Goal: Task Accomplishment & Management: Use online tool/utility

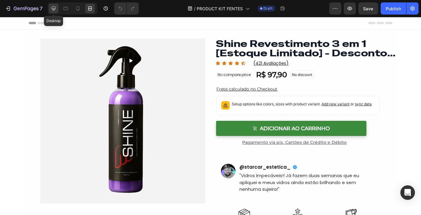
click at [49, 7] on div at bounding box center [54, 9] width 10 height 10
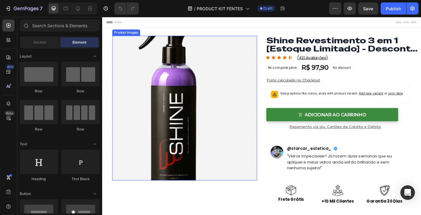
click at [237, 121] on img at bounding box center [195, 120] width 165 height 165
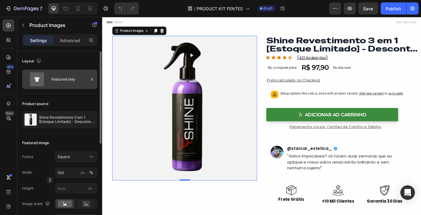
click at [77, 82] on div "Featured only" at bounding box center [70, 79] width 37 height 14
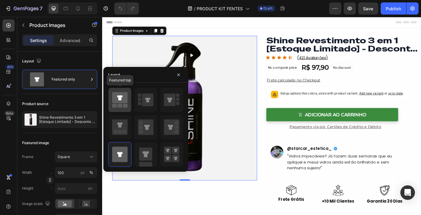
click at [124, 103] on icon at bounding box center [119, 97] width 15 height 11
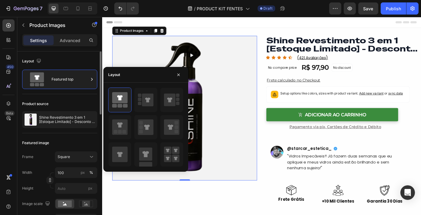
click at [85, 100] on div "Product source" at bounding box center [59, 104] width 75 height 10
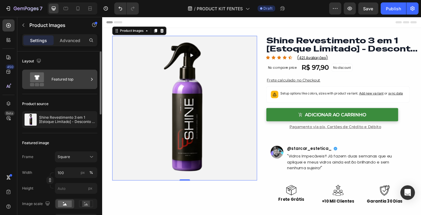
click at [83, 78] on div "Featured top" at bounding box center [70, 79] width 37 height 14
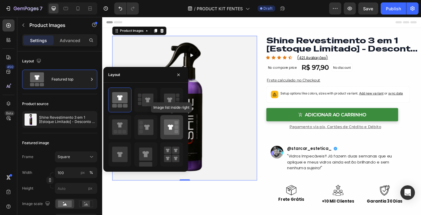
click at [173, 127] on icon at bounding box center [171, 127] width 15 height 15
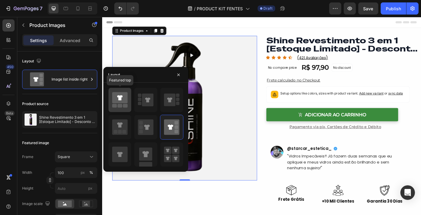
click at [120, 100] on icon at bounding box center [119, 97] width 5 height 5
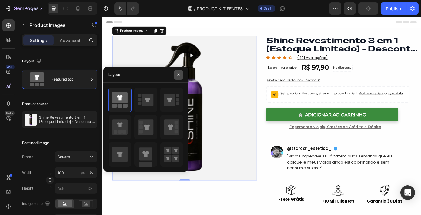
click at [180, 75] on icon "button" at bounding box center [178, 74] width 5 height 5
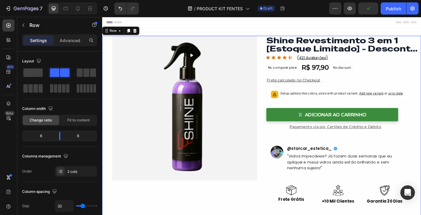
click at [108, 62] on div "Product Images Row" at bounding box center [190, 150] width 177 height 225
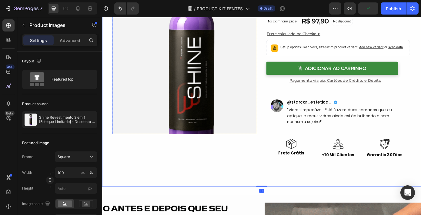
click at [187, 91] on img at bounding box center [195, 67] width 165 height 165
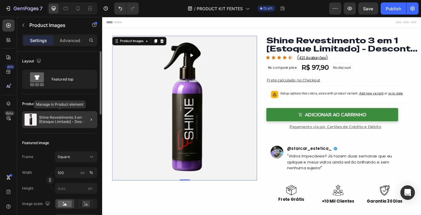
click at [76, 125] on div "Shine Revestimento 3 em 1 [Estoque Limitado] - Desconto Progressivo" at bounding box center [59, 119] width 75 height 17
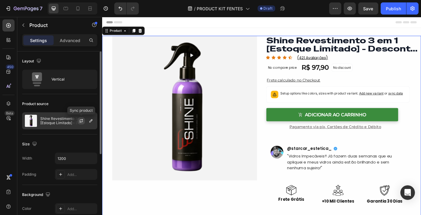
click at [83, 118] on icon "button" at bounding box center [81, 120] width 5 height 5
click at [52, 125] on div "Shine Revestimento 3 em 1 [Estoque Limitado] - Desconto Progressivo" at bounding box center [59, 120] width 75 height 17
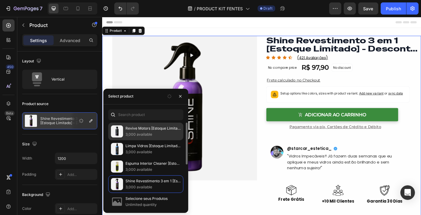
click at [151, 135] on p "3,000 available" at bounding box center [152, 135] width 55 height 6
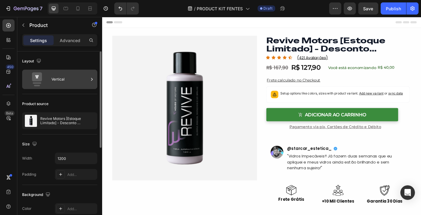
click at [70, 85] on div "Vertical" at bounding box center [70, 79] width 37 height 14
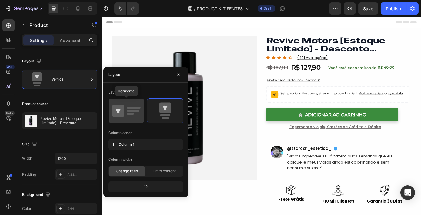
click at [132, 112] on icon at bounding box center [126, 110] width 28 height 17
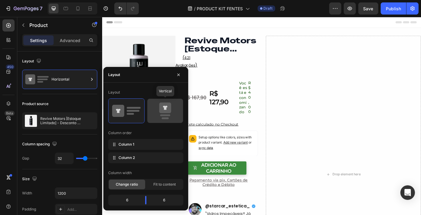
click at [163, 116] on rect at bounding box center [165, 116] width 10 height 2
type input "16"
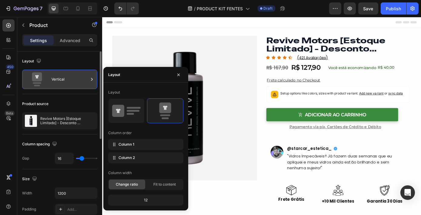
click at [78, 72] on div "Vertical" at bounding box center [70, 79] width 37 height 14
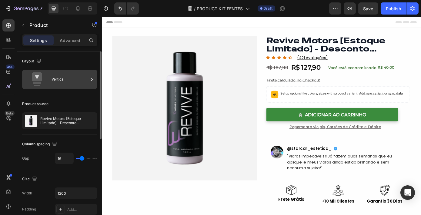
click at [79, 76] on div "Vertical" at bounding box center [70, 79] width 37 height 14
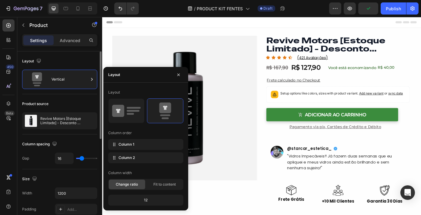
click at [41, 98] on div "Product source Revive Motors [Estoque Limitado] - Desconto Progressivo" at bounding box center [59, 114] width 75 height 40
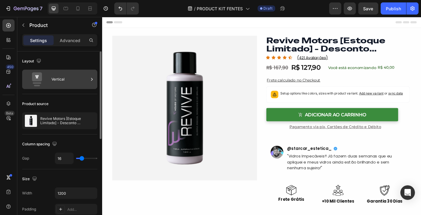
click at [32, 86] on icon at bounding box center [37, 79] width 24 height 14
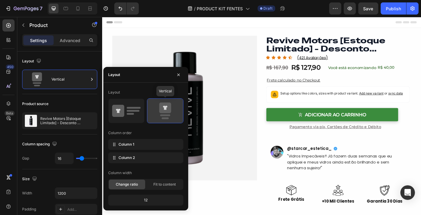
click at [165, 114] on icon at bounding box center [165, 110] width 28 height 17
click at [238, 94] on img at bounding box center [195, 120] width 165 height 165
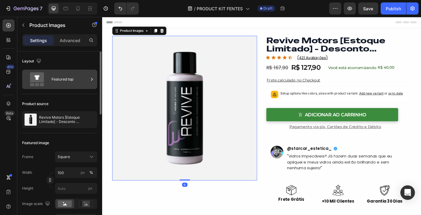
click at [64, 76] on div "Featured top" at bounding box center [70, 79] width 37 height 14
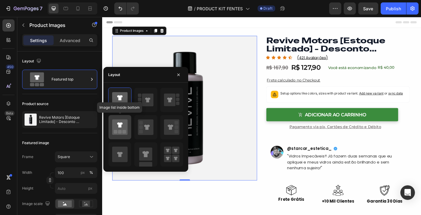
click at [120, 133] on rect at bounding box center [120, 132] width 4 height 4
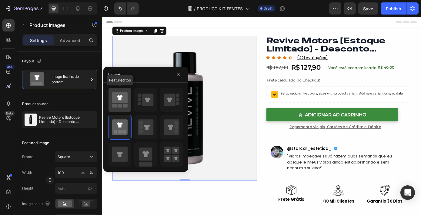
click at [124, 96] on icon at bounding box center [119, 97] width 15 height 11
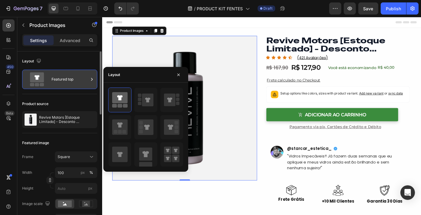
click at [76, 81] on div "Featured top" at bounding box center [70, 79] width 37 height 14
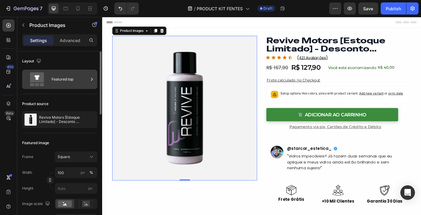
click at [93, 78] on icon at bounding box center [92, 79] width 6 height 6
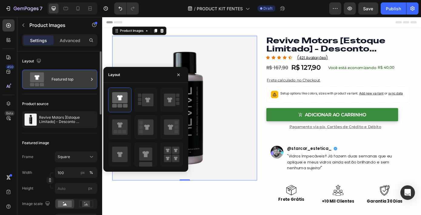
click at [93, 78] on icon at bounding box center [92, 79] width 6 height 6
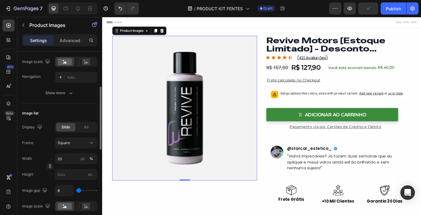
scroll to position [131, 0]
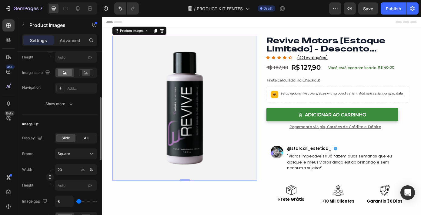
click at [85, 137] on span "All" at bounding box center [86, 137] width 5 height 5
click at [67, 137] on span "Slide" at bounding box center [66, 137] width 8 height 5
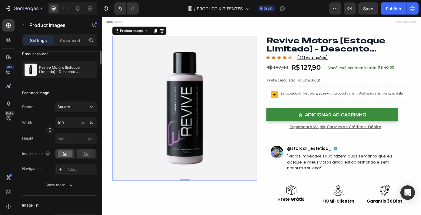
scroll to position [0, 0]
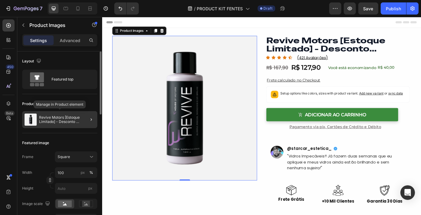
click at [68, 114] on div "Revive Motors [Estoque Limitado] - Desconto Progressivo" at bounding box center [59, 119] width 75 height 17
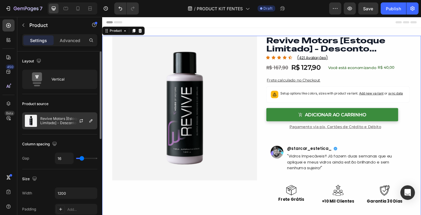
click at [44, 121] on p "Revive Motors [Estoque Limitado] - Desconto Progressivo" at bounding box center [67, 121] width 54 height 8
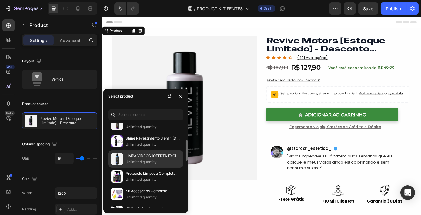
scroll to position [134, 0]
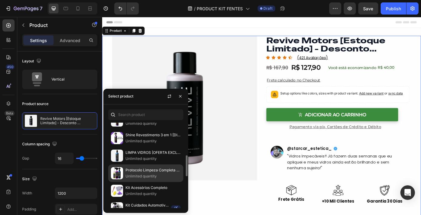
click at [149, 168] on p "Protocolo Limpeza Completa House Of Motors®" at bounding box center [152, 170] width 55 height 6
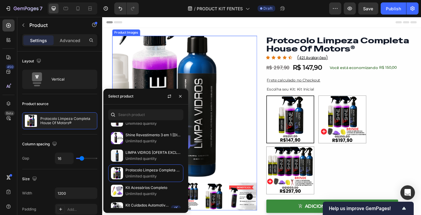
click at [240, 112] on img at bounding box center [195, 120] width 165 height 165
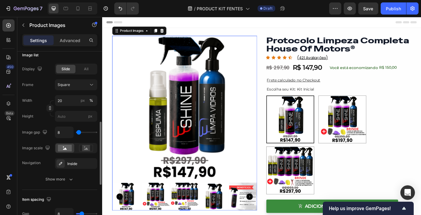
scroll to position [201, 0]
click at [76, 82] on div "Square" at bounding box center [73, 83] width 30 height 5
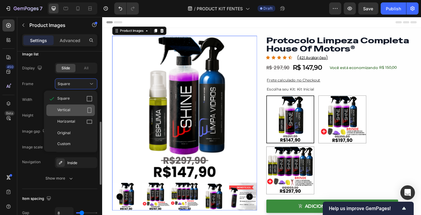
click at [82, 109] on div "Vertical" at bounding box center [74, 110] width 35 height 6
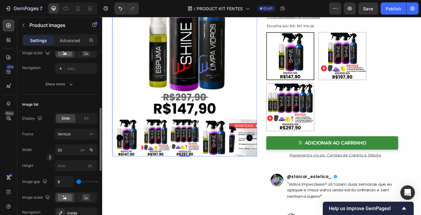
scroll to position [150, 0]
click at [80, 135] on div "Vertical" at bounding box center [73, 134] width 30 height 5
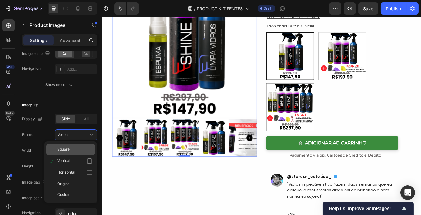
click at [74, 147] on div "Square" at bounding box center [74, 150] width 35 height 6
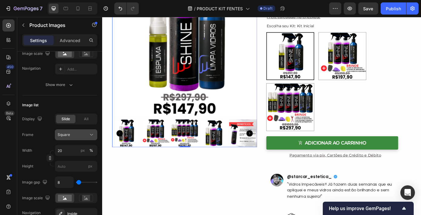
click at [79, 135] on div "Square" at bounding box center [73, 134] width 30 height 5
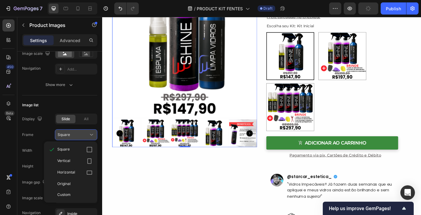
click at [79, 135] on div "Square" at bounding box center [73, 134] width 30 height 5
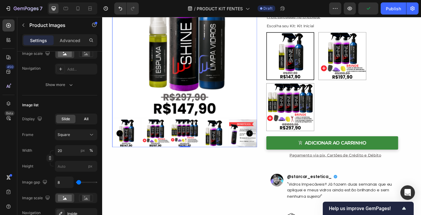
click at [92, 117] on div "All" at bounding box center [86, 119] width 19 height 8
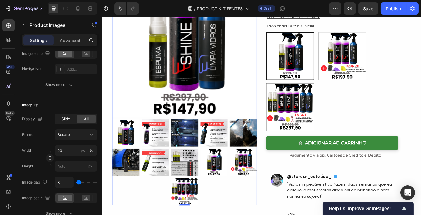
click at [65, 120] on span "Slide" at bounding box center [66, 118] width 8 height 5
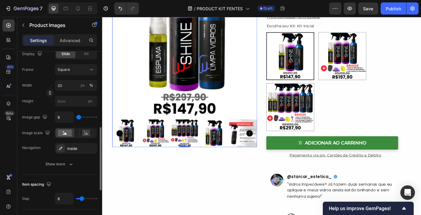
scroll to position [216, 0]
click at [64, 161] on div "Show more" at bounding box center [60, 164] width 28 height 6
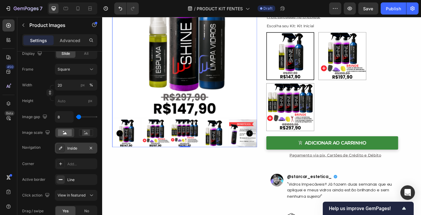
click at [72, 151] on div "Inside" at bounding box center [76, 148] width 42 height 11
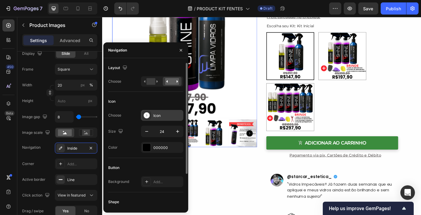
click at [159, 117] on div "Icon" at bounding box center [167, 115] width 28 height 5
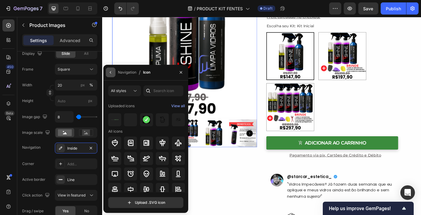
click at [110, 74] on icon "button" at bounding box center [110, 72] width 5 height 5
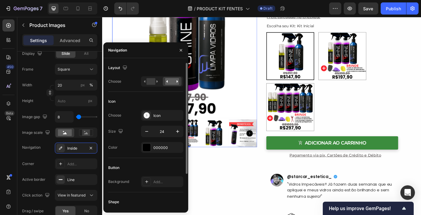
scroll to position [44, 0]
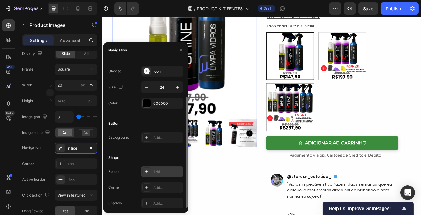
click at [159, 167] on div "Add..." at bounding box center [162, 171] width 42 height 11
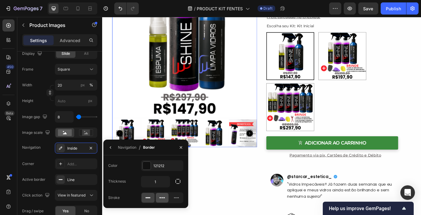
click at [162, 198] on icon at bounding box center [163, 198] width 2 height 1
click at [152, 197] on div at bounding box center [148, 198] width 13 height 10
click at [112, 146] on icon "button" at bounding box center [110, 147] width 5 height 5
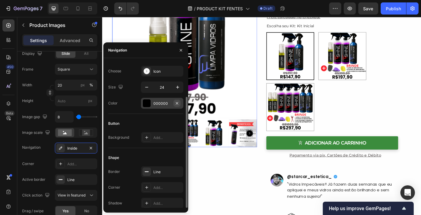
click at [177, 105] on icon "button" at bounding box center [177, 103] width 5 height 5
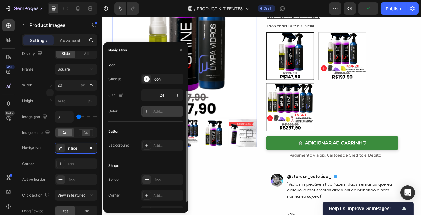
scroll to position [38, 0]
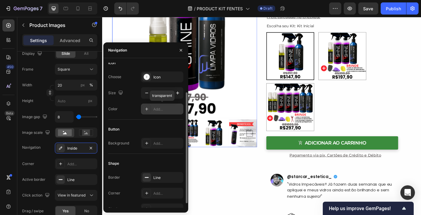
click at [179, 111] on div "Add..." at bounding box center [167, 109] width 28 height 5
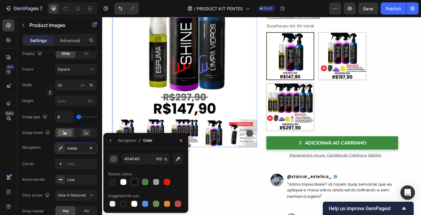
click at [133, 184] on div at bounding box center [134, 182] width 6 height 6
type input "0B0C0B"
click at [109, 138] on icon "button" at bounding box center [110, 140] width 5 height 5
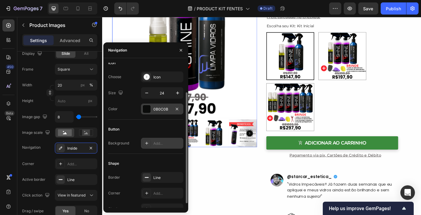
click at [173, 144] on div "Add..." at bounding box center [167, 143] width 28 height 5
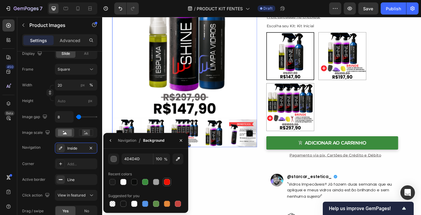
click at [167, 181] on div at bounding box center [167, 182] width 6 height 6
click at [112, 200] on div at bounding box center [112, 203] width 7 height 7
type input "000000"
type input "0"
click at [113, 140] on button "button" at bounding box center [111, 141] width 10 height 10
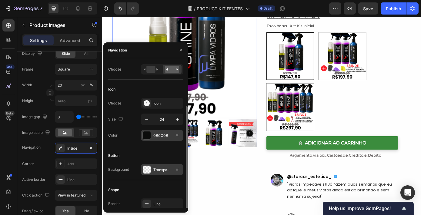
scroll to position [0, 0]
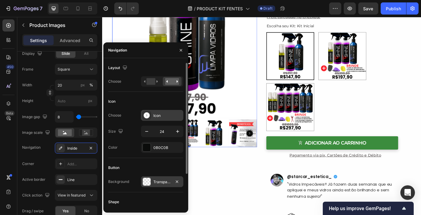
click at [157, 113] on div "Icon" at bounding box center [167, 115] width 28 height 5
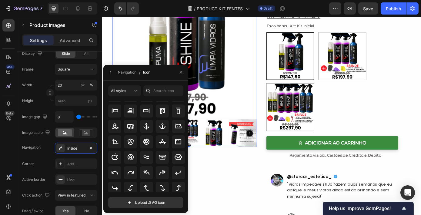
scroll to position [89, 0]
click at [167, 95] on input "text" at bounding box center [163, 90] width 40 height 11
type input "arrow"
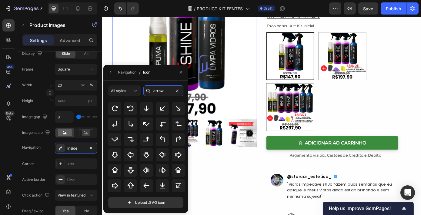
scroll to position [72, 0]
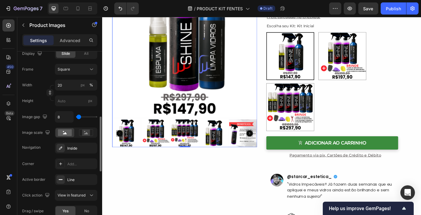
click at [51, 125] on div "Display Slide All Frame Square Width 20 px % Height px Image gap 8 Image scale …" at bounding box center [59, 100] width 75 height 105
click at [79, 147] on div "Inside" at bounding box center [76, 148] width 18 height 5
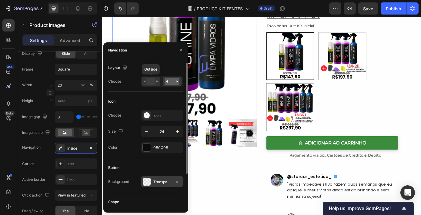
click at [156, 81] on icon at bounding box center [151, 81] width 14 height 7
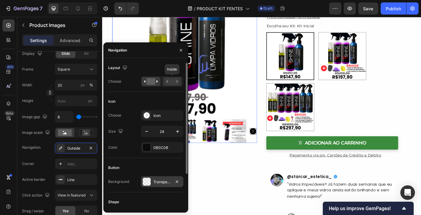
click at [171, 80] on rect at bounding box center [172, 81] width 14 height 7
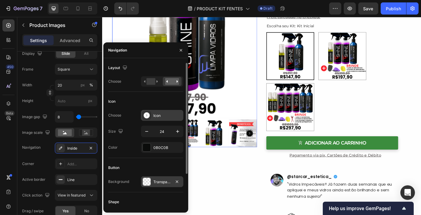
drag, startPoint x: 156, startPoint y: 123, endPoint x: 159, endPoint y: 121, distance: 3.5
click at [159, 121] on div "Choose Icon Size 24 Color 0B0C0B" at bounding box center [145, 131] width 75 height 43
click at [159, 121] on div "Icon" at bounding box center [162, 115] width 42 height 11
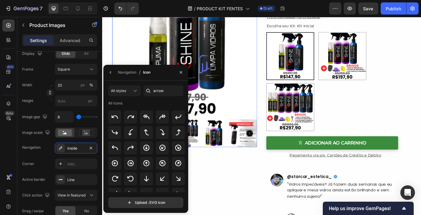
scroll to position [0, 0]
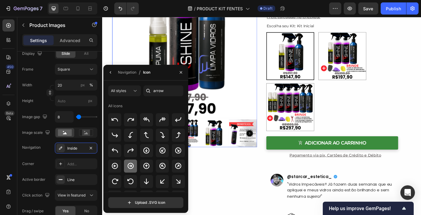
click at [128, 167] on icon at bounding box center [131, 166] width 6 height 6
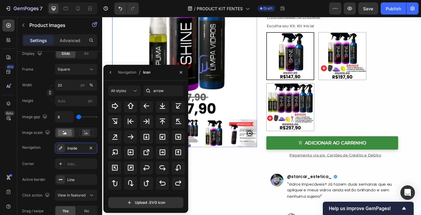
scroll to position [122, 0]
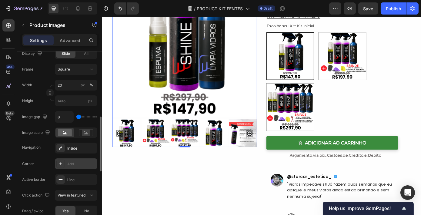
click at [79, 165] on div "Add..." at bounding box center [81, 164] width 28 height 5
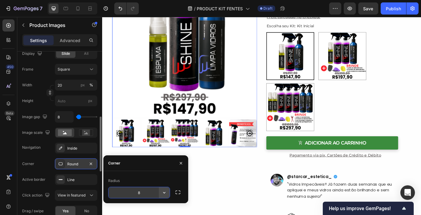
click at [167, 192] on icon "button" at bounding box center [164, 193] width 6 height 6
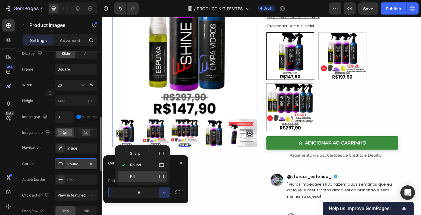
click at [158, 175] on p "Pill" at bounding box center [147, 177] width 35 height 6
type input "9999"
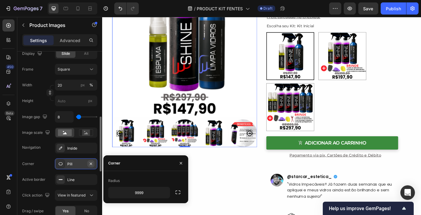
click at [91, 163] on icon "button" at bounding box center [90, 164] width 5 height 5
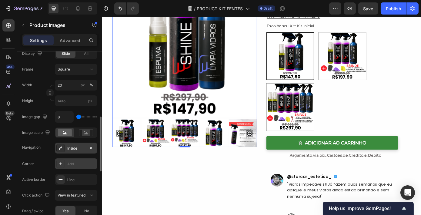
drag, startPoint x: 75, startPoint y: 154, endPoint x: 78, endPoint y: 151, distance: 4.1
click at [78, 151] on div "Display Slide All Frame Square Width 20 px % Height px Image gap 8 Image scale …" at bounding box center [59, 148] width 75 height 200
click at [78, 151] on div "Inside" at bounding box center [76, 148] width 42 height 11
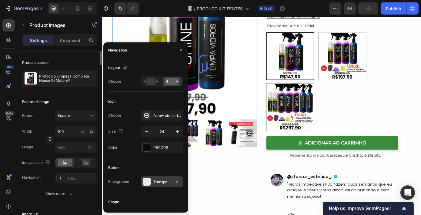
scroll to position [0, 0]
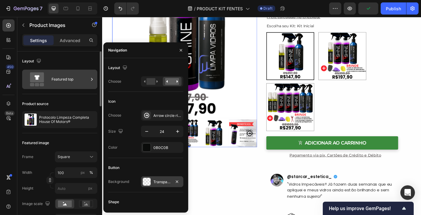
click at [76, 77] on div "Featured top" at bounding box center [70, 79] width 37 height 14
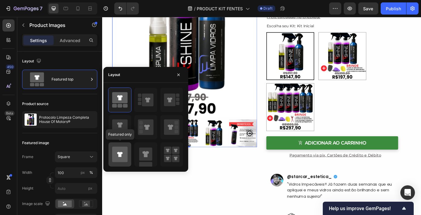
click at [121, 151] on icon at bounding box center [119, 154] width 15 height 15
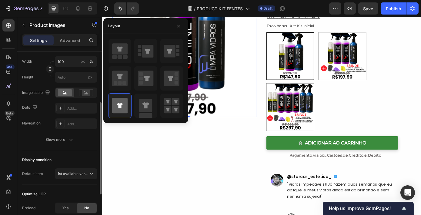
scroll to position [107, 0]
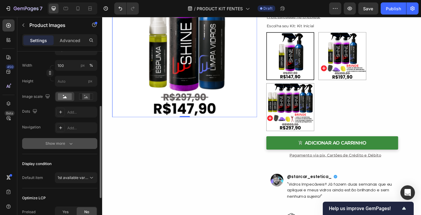
click at [58, 141] on div "Show more" at bounding box center [60, 144] width 28 height 6
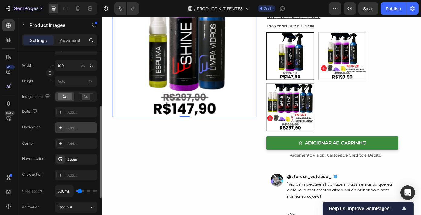
click at [62, 127] on icon at bounding box center [60, 127] width 5 height 5
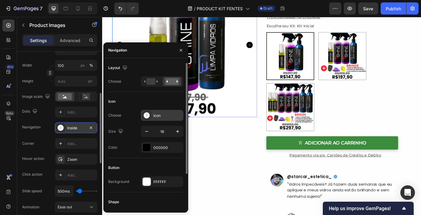
click at [160, 116] on div "Icon" at bounding box center [167, 115] width 28 height 5
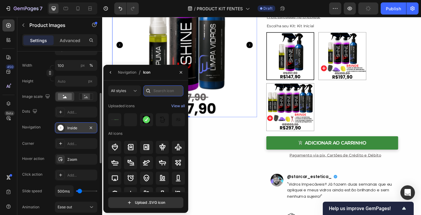
click at [172, 86] on input "text" at bounding box center [163, 90] width 40 height 11
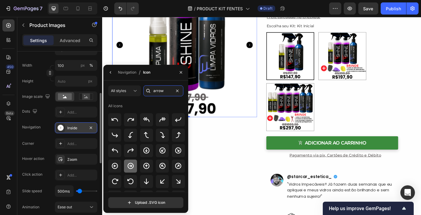
type input "arrow"
click at [133, 163] on icon at bounding box center [130, 165] width 7 height 7
click at [113, 167] on icon at bounding box center [114, 165] width 7 height 7
click at [131, 167] on icon at bounding box center [130, 165] width 7 height 7
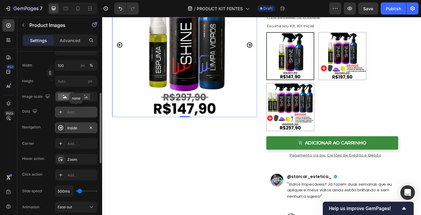
click at [79, 113] on div "Add..." at bounding box center [81, 112] width 28 height 5
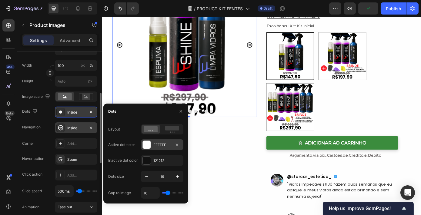
click at [168, 144] on div "FFFFFF" at bounding box center [162, 144] width 18 height 5
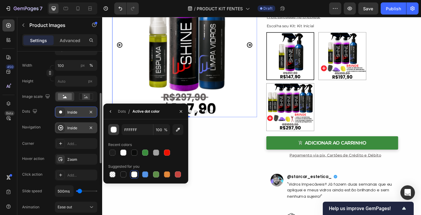
click at [115, 129] on div "button" at bounding box center [114, 130] width 6 height 6
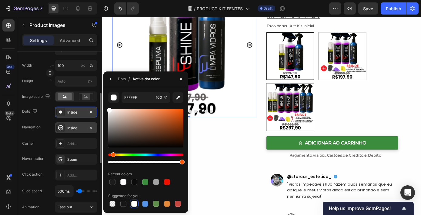
click at [112, 154] on div "Hue" at bounding box center [145, 155] width 75 height 2
click at [175, 113] on div at bounding box center [145, 128] width 75 height 38
type input "E05C1A"
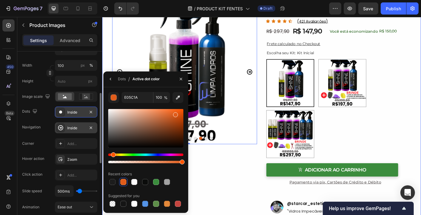
scroll to position [50, 0]
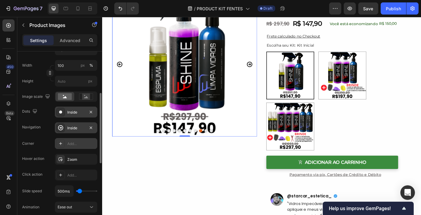
click at [75, 141] on div "Add..." at bounding box center [81, 143] width 28 height 5
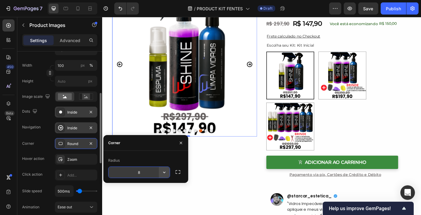
click at [166, 173] on icon "button" at bounding box center [164, 172] width 6 height 6
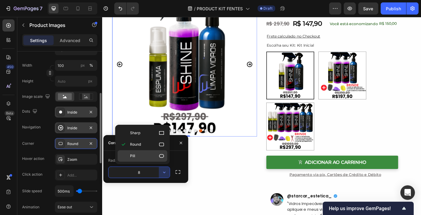
click at [147, 157] on p "Pill" at bounding box center [147, 156] width 35 height 6
type input "9999"
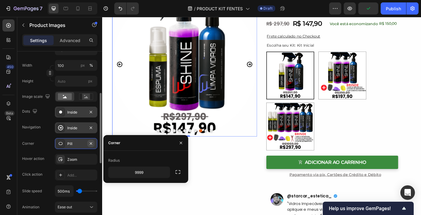
click at [90, 142] on icon "button" at bounding box center [90, 143] width 5 height 5
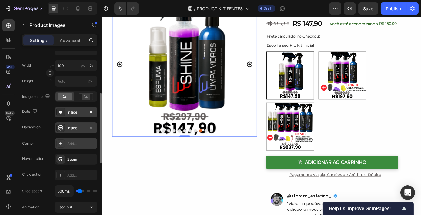
click at [74, 110] on div "Inside" at bounding box center [76, 112] width 18 height 5
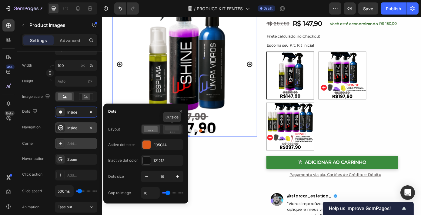
click at [175, 131] on icon at bounding box center [172, 129] width 14 height 7
type input "24"
type input "25"
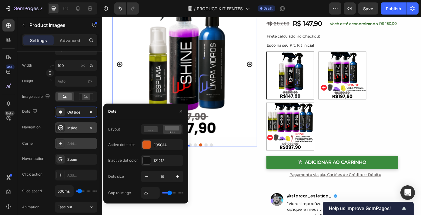
type input "26"
type input "27"
type input "28"
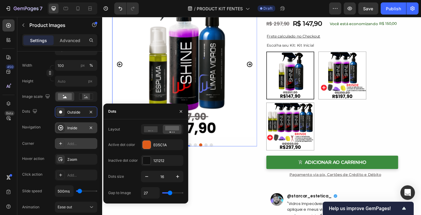
type input "28"
type input "29"
type input "28"
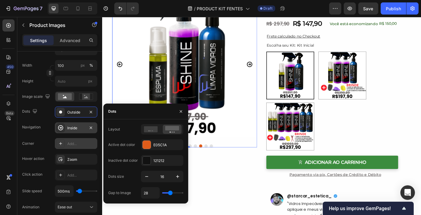
type input "26"
type input "25"
type input "24"
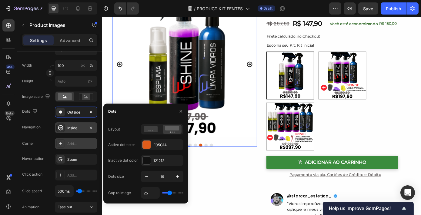
type input "24"
type input "23"
type input "22"
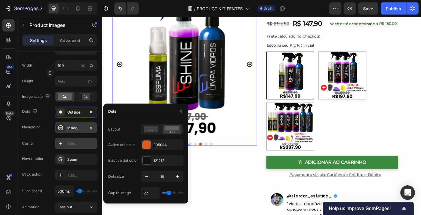
type input "21"
type input "20"
type input "19"
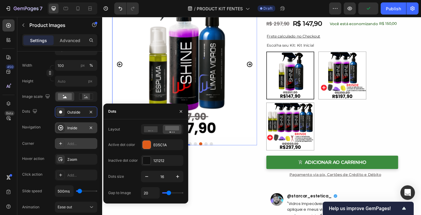
type input "19"
type input "20"
type input "21"
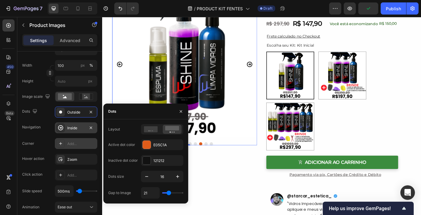
type input "19"
type input "20"
click at [168, 194] on input "range" at bounding box center [172, 192] width 21 height 1
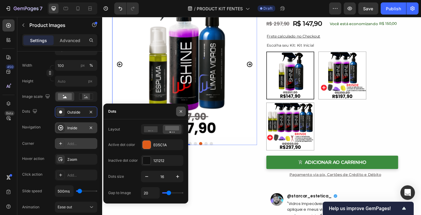
click at [182, 114] on button "button" at bounding box center [181, 112] width 10 height 10
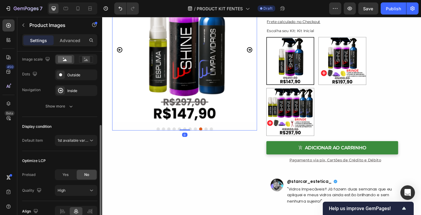
scroll to position [155, 0]
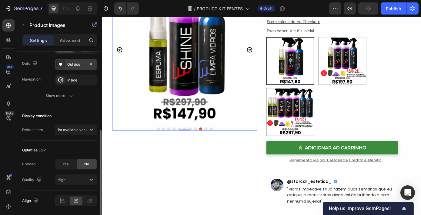
click at [85, 63] on div "Outside" at bounding box center [76, 64] width 18 height 5
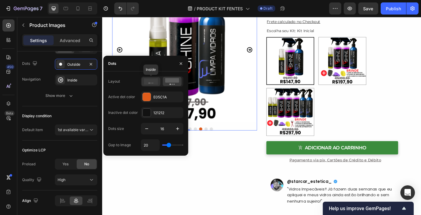
click at [154, 81] on icon at bounding box center [151, 81] width 14 height 6
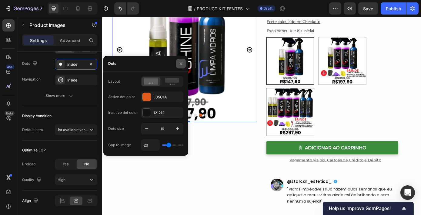
click at [182, 63] on icon "button" at bounding box center [180, 63] width 5 height 5
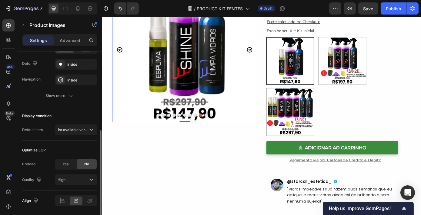
scroll to position [175, 0]
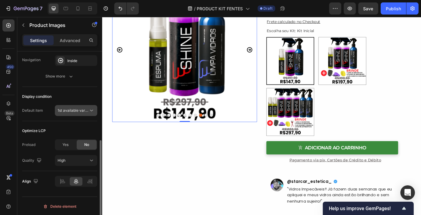
click at [87, 108] on div "1st available variant" at bounding box center [76, 111] width 37 height 6
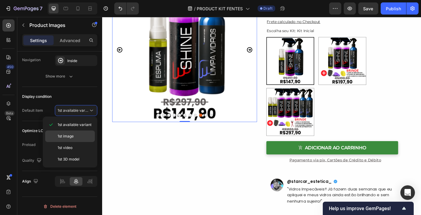
click at [68, 136] on span "1st image" at bounding box center [66, 136] width 16 height 5
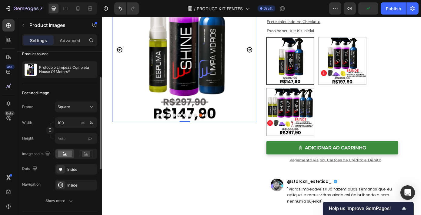
scroll to position [50, 0]
click at [70, 107] on div "Square" at bounding box center [73, 107] width 30 height 5
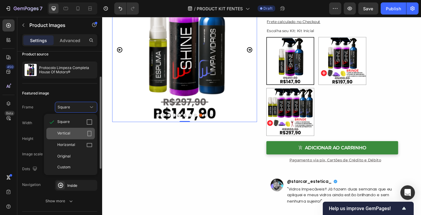
click at [75, 134] on div "Vertical" at bounding box center [74, 134] width 35 height 6
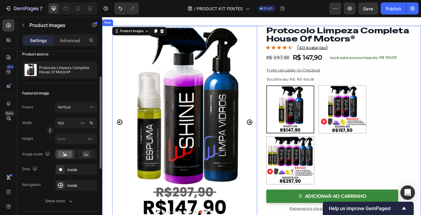
scroll to position [0, 0]
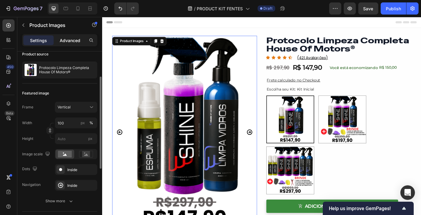
click at [72, 41] on p "Advanced" at bounding box center [70, 40] width 21 height 6
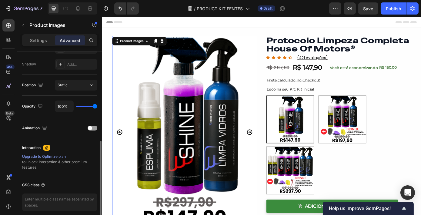
scroll to position [199, 0]
click at [84, 86] on div "Static" at bounding box center [73, 84] width 31 height 5
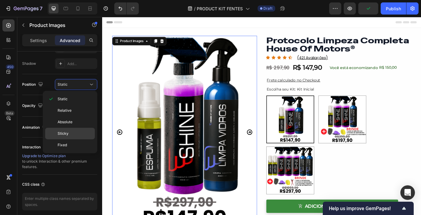
click at [79, 138] on div "Sticky" at bounding box center [70, 134] width 50 height 12
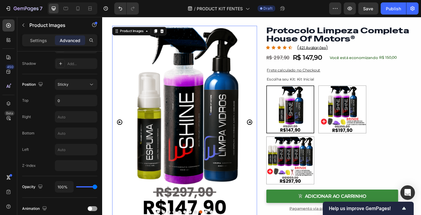
scroll to position [4, 0]
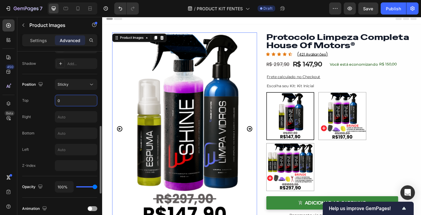
click at [82, 102] on input "0" at bounding box center [76, 100] width 42 height 11
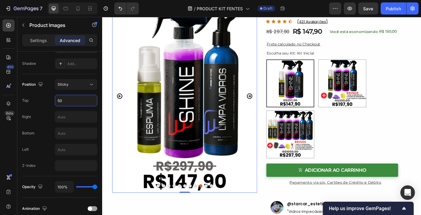
scroll to position [22, 0]
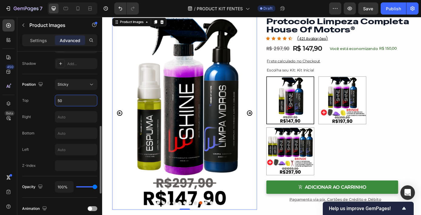
click at [69, 104] on input "50" at bounding box center [76, 100] width 42 height 11
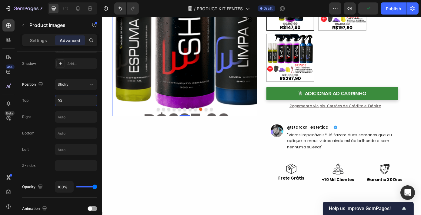
scroll to position [129, 0]
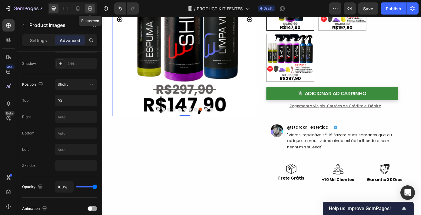
click at [89, 12] on div at bounding box center [90, 9] width 10 height 10
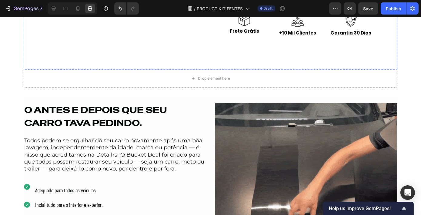
scroll to position [303, 0]
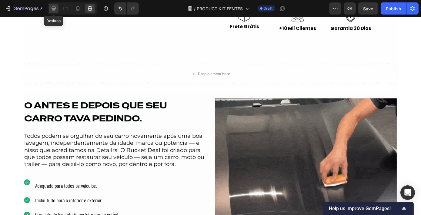
click at [54, 9] on icon at bounding box center [54, 9] width 4 height 4
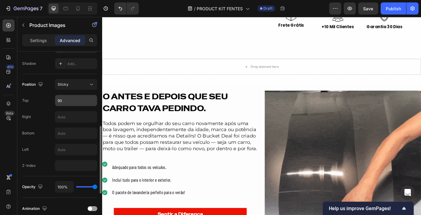
click at [72, 99] on input "90" at bounding box center [76, 100] width 42 height 11
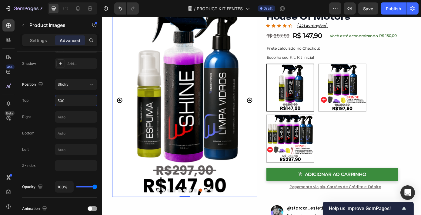
scroll to position [34, 0]
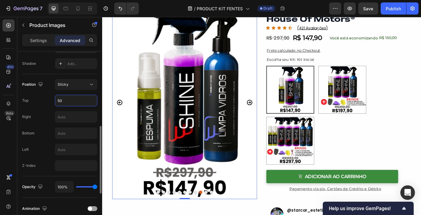
type input "5"
click at [87, 88] on button "Sticky" at bounding box center [76, 84] width 42 height 11
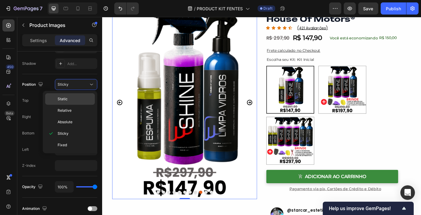
click at [83, 102] on div "Static" at bounding box center [70, 99] width 50 height 12
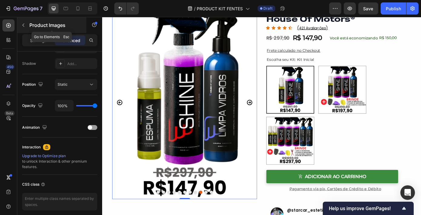
click at [26, 28] on button "button" at bounding box center [23, 25] width 10 height 10
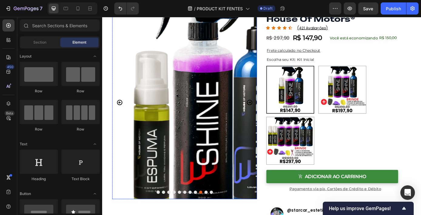
scroll to position [0, 0]
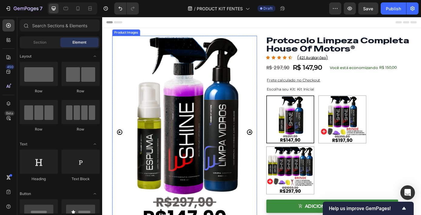
click at [132, 37] on div "Product Images" at bounding box center [129, 34] width 32 height 7
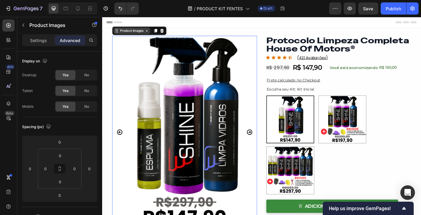
click at [137, 31] on div "Product Images" at bounding box center [135, 32] width 29 height 5
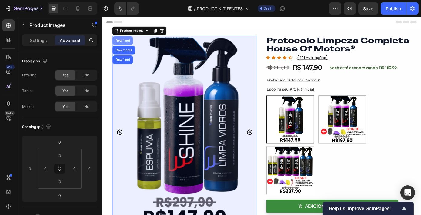
click at [129, 45] on div "Row 1 col" at bounding box center [125, 44] width 18 height 4
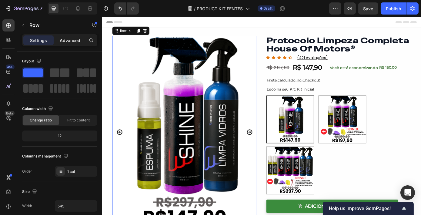
click at [71, 44] on div "Advanced" at bounding box center [70, 40] width 30 height 10
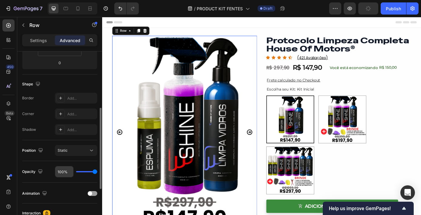
scroll to position [131, 0]
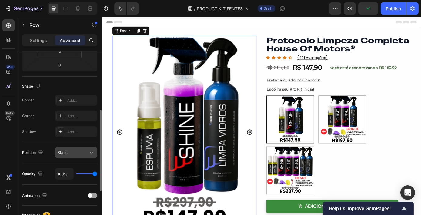
click at [77, 151] on div "Static" at bounding box center [73, 152] width 31 height 5
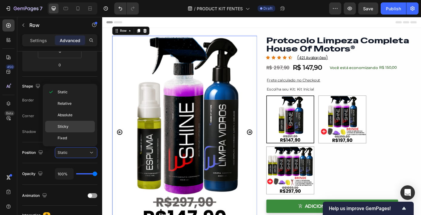
click at [81, 129] on div "Sticky" at bounding box center [70, 127] width 50 height 12
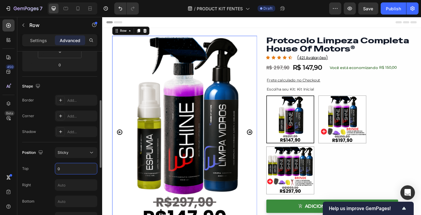
click at [72, 169] on input "0" at bounding box center [76, 168] width 42 height 11
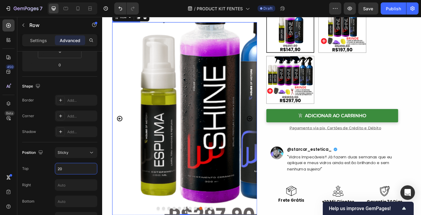
scroll to position [105, 0]
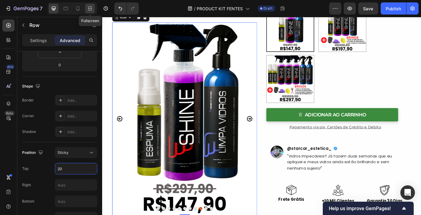
click at [92, 10] on icon at bounding box center [90, 8] width 6 height 6
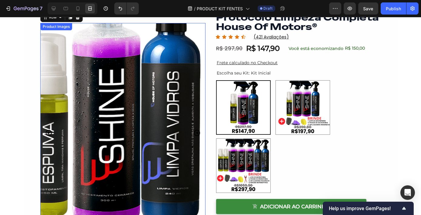
scroll to position [26, 0]
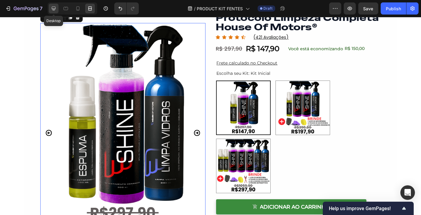
click at [52, 7] on icon at bounding box center [54, 9] width 4 height 4
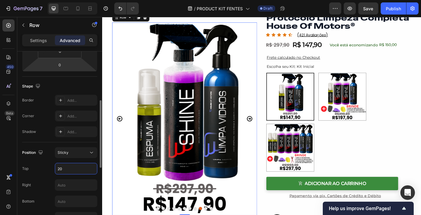
click at [68, 170] on input "20" at bounding box center [76, 168] width 42 height 11
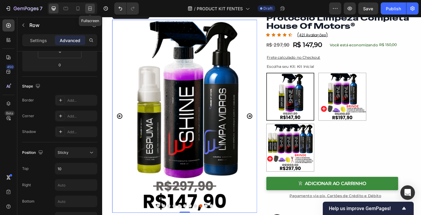
click at [88, 11] on icon at bounding box center [90, 8] width 6 height 6
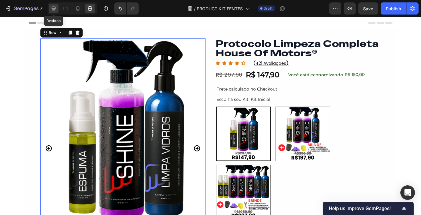
click at [57, 7] on div at bounding box center [54, 9] width 10 height 10
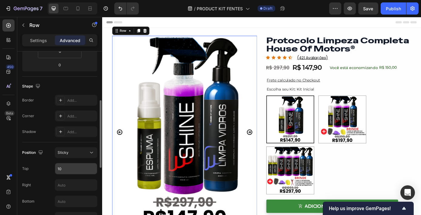
click at [76, 166] on input "10" at bounding box center [76, 168] width 42 height 11
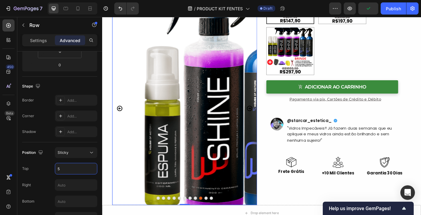
scroll to position [136, 0]
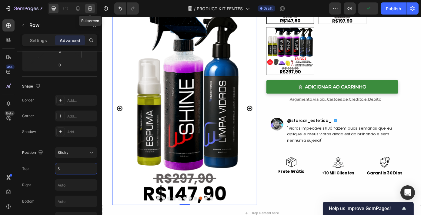
type input "5"
click at [88, 12] on div at bounding box center [90, 9] width 10 height 10
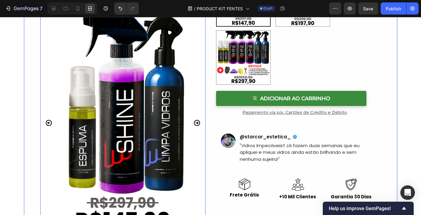
scroll to position [133, 0]
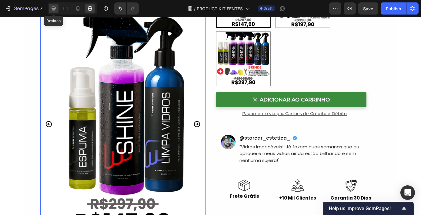
click at [54, 8] on icon at bounding box center [54, 8] width 6 height 6
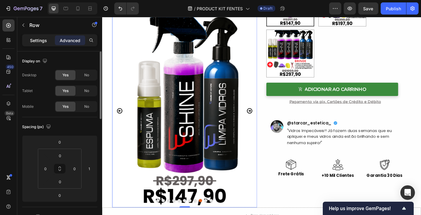
click at [42, 45] on div "Settings" at bounding box center [38, 40] width 30 height 10
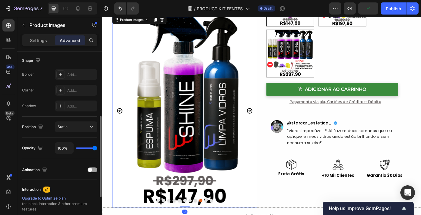
scroll to position [163, 0]
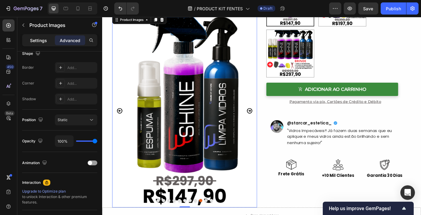
click at [42, 41] on p "Settings" at bounding box center [38, 40] width 17 height 6
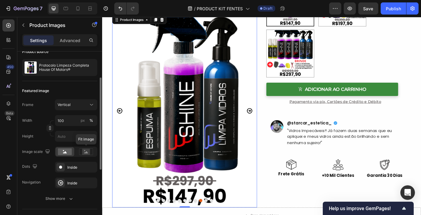
scroll to position [52, 0]
click at [87, 107] on div "Vertical" at bounding box center [76, 105] width 37 height 6
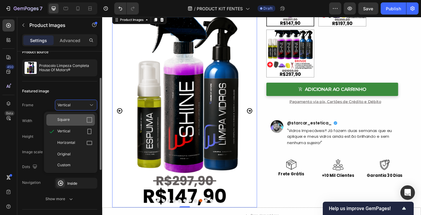
click at [83, 118] on div "Square" at bounding box center [74, 120] width 35 height 6
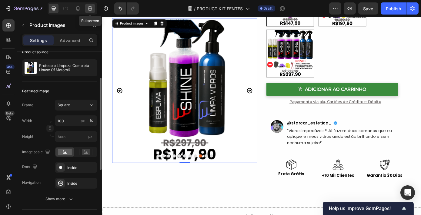
click at [93, 8] on div at bounding box center [90, 9] width 10 height 10
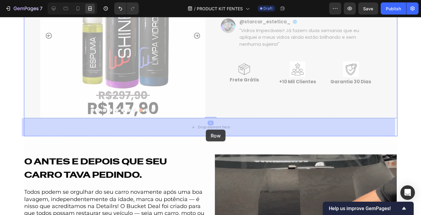
drag, startPoint x: 207, startPoint y: 99, endPoint x: 206, endPoint y: 130, distance: 30.9
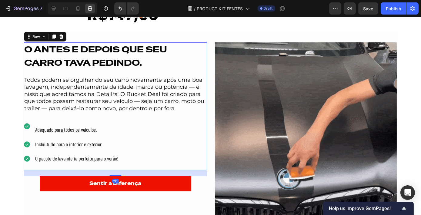
scroll to position [363, 0]
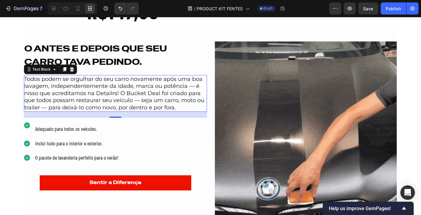
click at [112, 92] on p "Todos podem se orgulhar do seu carro novamente após uma boa lavagem, independen…" at bounding box center [116, 93] width 182 height 35
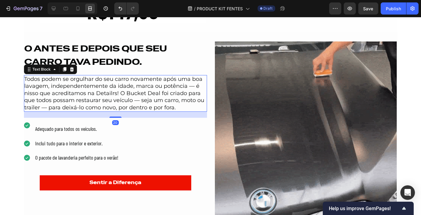
click at [114, 93] on p "Todos podem se orgulhar do seu carro novamente após uma boa lavagem, independen…" at bounding box center [116, 93] width 182 height 35
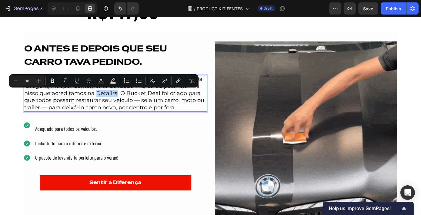
drag, startPoint x: 114, startPoint y: 93, endPoint x: 95, endPoint y: 93, distance: 19.1
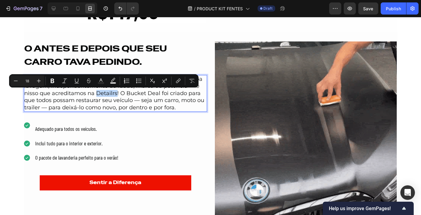
click at [95, 93] on p "Todos podem se orgulhar do seu carro novamente após uma boa lavagem, independen…" at bounding box center [116, 93] width 182 height 35
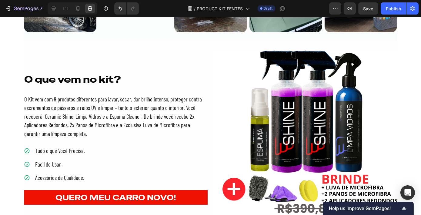
scroll to position [832, 0]
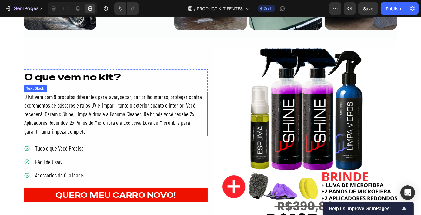
click at [160, 115] on p "O Kit vem com 9 produtos diferentes para lavar, secar, dar brilho intenso, prot…" at bounding box center [116, 114] width 182 height 43
click at [185, 115] on p "O Kit vem com 9 produtos diferentes para lavar, secar, dar brilho intenso, prot…" at bounding box center [116, 114] width 182 height 43
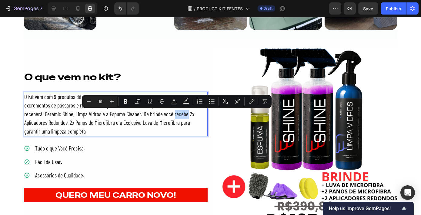
drag, startPoint x: 183, startPoint y: 115, endPoint x: 170, endPoint y: 116, distance: 13.3
click at [170, 116] on p "O Kit vem com 9 produtos diferentes para lavar, secar, dar brilho intenso, prot…" at bounding box center [116, 114] width 182 height 43
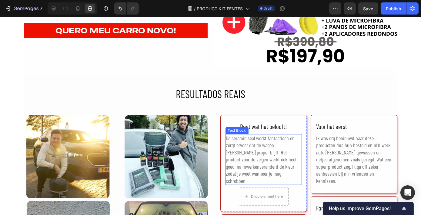
scroll to position [993, 0]
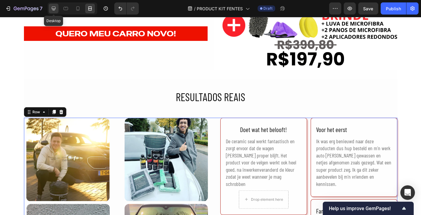
click at [57, 7] on div at bounding box center [54, 9] width 10 height 10
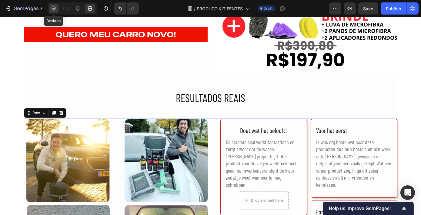
scroll to position [989, 0]
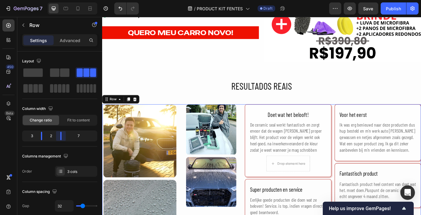
drag, startPoint x: 63, startPoint y: 136, endPoint x: 52, endPoint y: 138, distance: 11.6
click at [52, 0] on body "7 Version history / PRODUCT KIT FENTES Draft Preview Save Publish 450 Beta Sect…" at bounding box center [210, 0] width 421 height 0
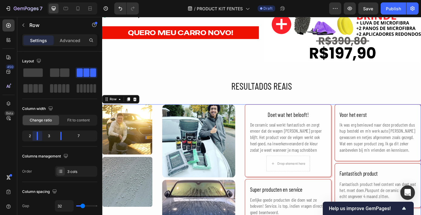
drag, startPoint x: 41, startPoint y: 135, endPoint x: 32, endPoint y: 135, distance: 9.1
click at [32, 0] on body "7 Version history / PRODUCT KIT FENTES Draft Preview Save Publish 450 Beta Sect…" at bounding box center [210, 0] width 421 height 0
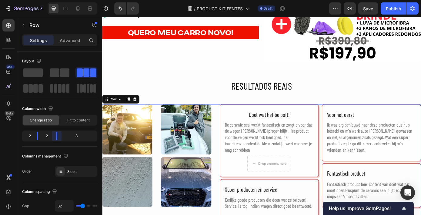
drag, startPoint x: 61, startPoint y: 136, endPoint x: 48, endPoint y: 135, distance: 12.5
click at [48, 0] on body "7 Version history / PRODUCT KIT FENTES Draft Preview Save Publish 450 Beta Sect…" at bounding box center [210, 0] width 421 height 0
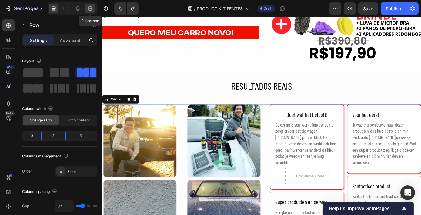
click at [90, 9] on icon at bounding box center [90, 8] width 6 height 6
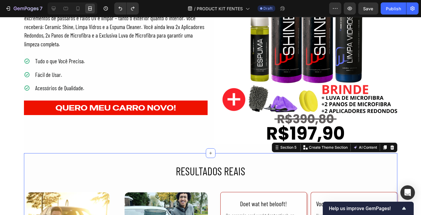
scroll to position [913, 0]
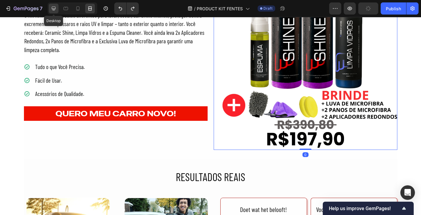
click at [51, 6] on icon at bounding box center [54, 8] width 6 height 6
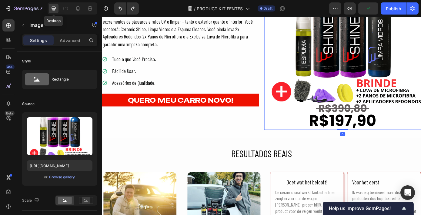
scroll to position [910, 0]
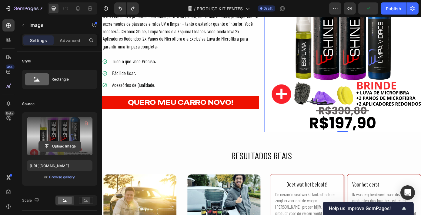
click at [66, 143] on input "file" at bounding box center [60, 146] width 42 height 10
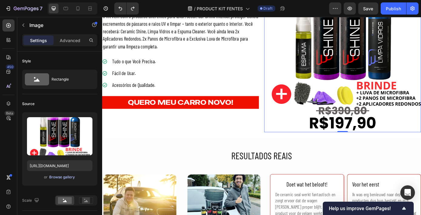
click at [71, 177] on div "Browse gallery" at bounding box center [62, 177] width 26 height 5
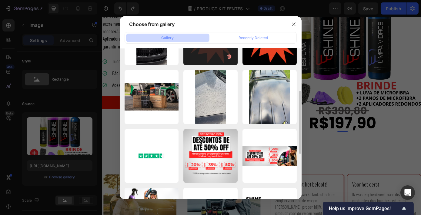
scroll to position [140, 0]
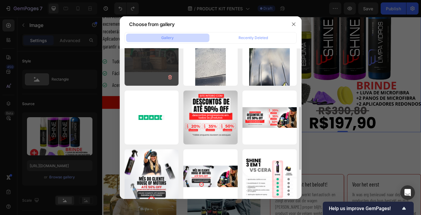
click at [174, 69] on div "pakket-hoofdfoto-1.webp 168.99 kb" at bounding box center [152, 59] width 54 height 54
type input "[URL][DOMAIN_NAME]"
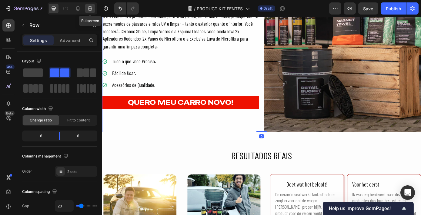
click at [90, 6] on icon at bounding box center [90, 8] width 6 height 6
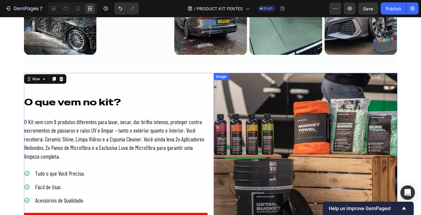
scroll to position [798, 0]
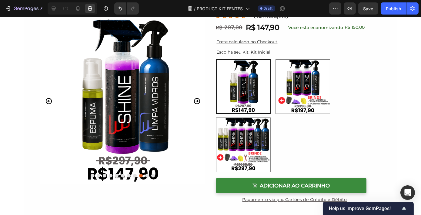
scroll to position [0, 0]
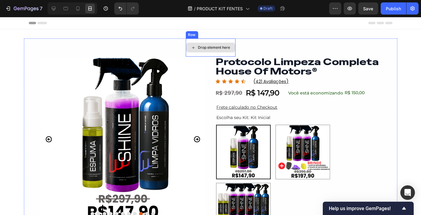
click at [208, 42] on div "Drop element here" at bounding box center [211, 47] width 50 height 18
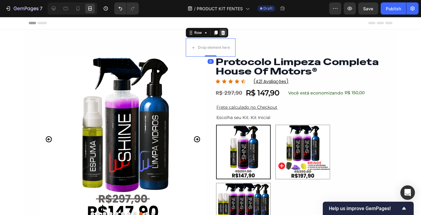
click at [221, 30] on icon at bounding box center [223, 32] width 5 height 5
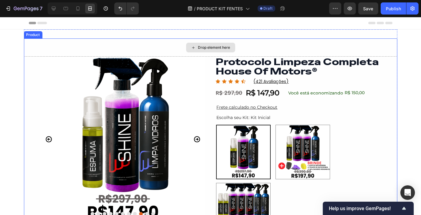
click at [203, 49] on div "Drop element here" at bounding box center [214, 47] width 32 height 5
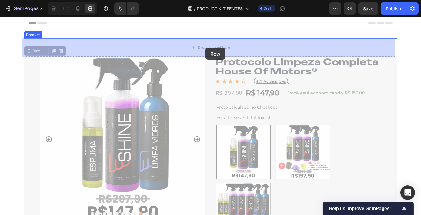
drag, startPoint x: 206, startPoint y: 71, endPoint x: 205, endPoint y: 48, distance: 22.7
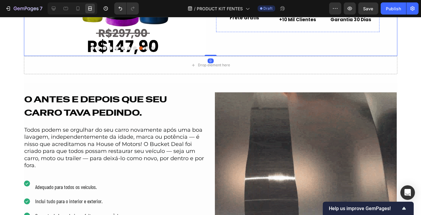
scroll to position [320, 0]
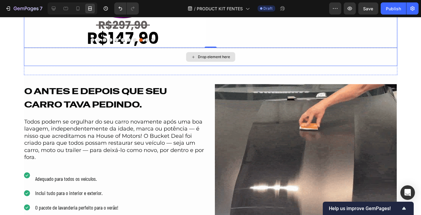
click at [198, 57] on div "Drop element here" at bounding box center [214, 57] width 32 height 5
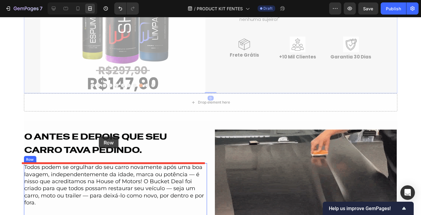
scroll to position [279, 0]
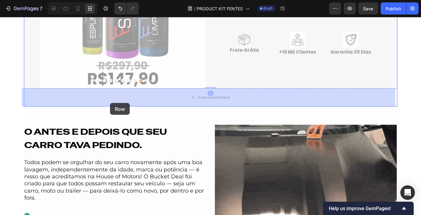
drag, startPoint x: 31, startPoint y: 35, endPoint x: 110, endPoint y: 103, distance: 104.7
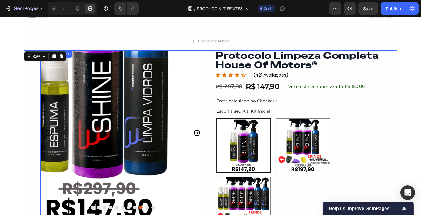
scroll to position [0, 0]
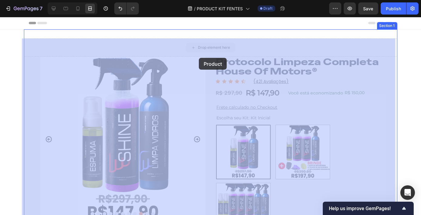
drag, startPoint x: 213, startPoint y: 43, endPoint x: 199, endPoint y: 58, distance: 19.7
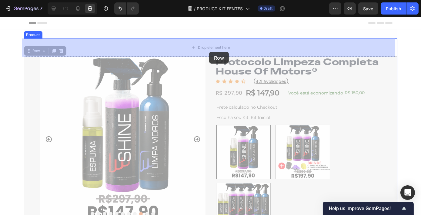
drag, startPoint x: 209, startPoint y: 61, endPoint x: 209, endPoint y: 52, distance: 9.4
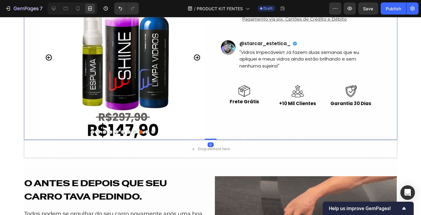
scroll to position [235, 0]
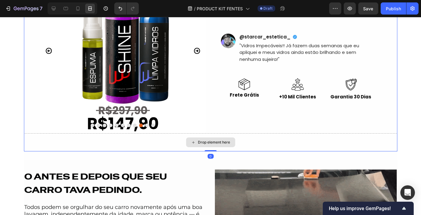
click at [182, 141] on div "Drop element here" at bounding box center [210, 142] width 373 height 18
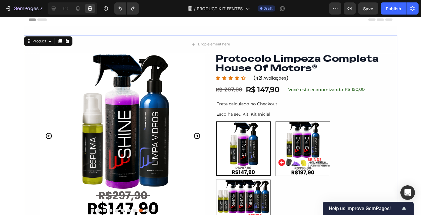
scroll to position [0, 0]
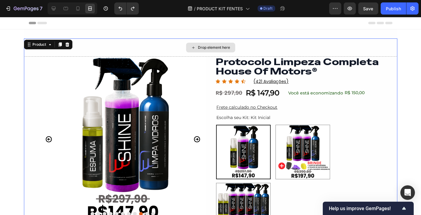
click at [202, 49] on div "Drop element here" at bounding box center [214, 47] width 32 height 5
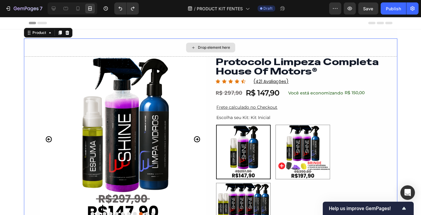
click at [72, 51] on div "Drop element here" at bounding box center [210, 47] width 373 height 18
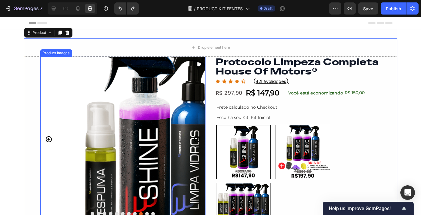
click at [74, 85] on img at bounding box center [122, 139] width 165 height 165
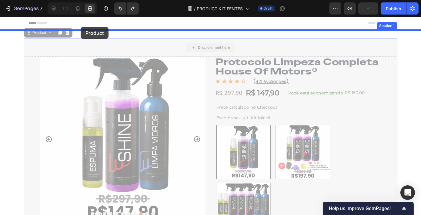
drag, startPoint x: 81, startPoint y: 42, endPoint x: 81, endPoint y: 27, distance: 15.5
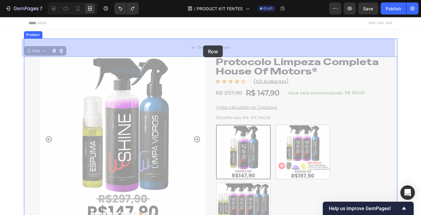
drag, startPoint x: 206, startPoint y: 67, endPoint x: 203, endPoint y: 47, distance: 20.8
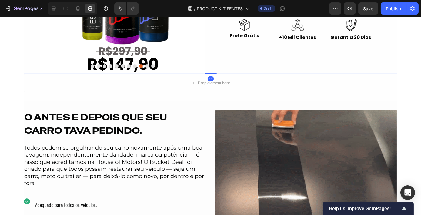
scroll to position [294, 0]
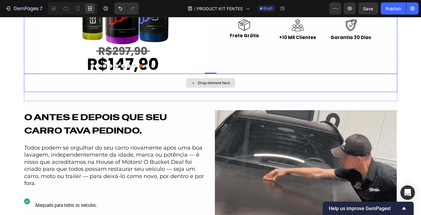
click at [187, 86] on div "Drop element here" at bounding box center [210, 83] width 49 height 10
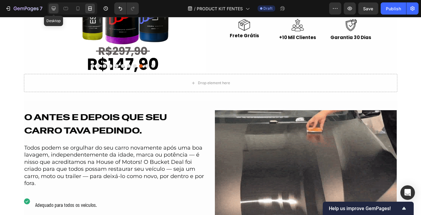
click at [57, 8] on div at bounding box center [54, 9] width 10 height 10
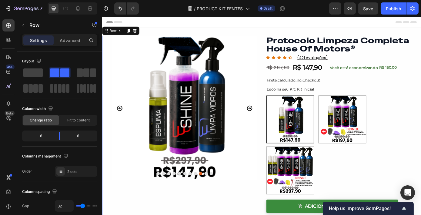
click at [282, 71] on div "Product Images Row Protocolo Limpeza Completa House Of Motors® Product Title Ic…" at bounding box center [284, 202] width 364 height 329
click at [37, 76] on span at bounding box center [32, 72] width 19 height 8
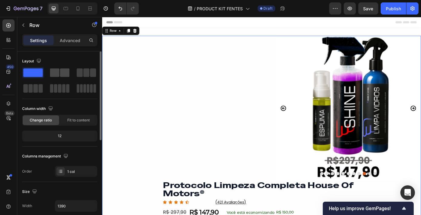
click at [54, 73] on span at bounding box center [54, 72] width 9 height 8
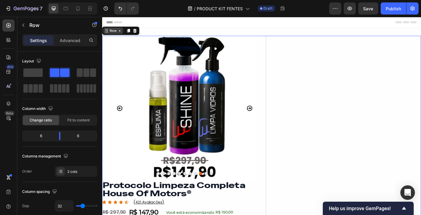
click at [113, 33] on div "Row" at bounding box center [114, 32] width 10 height 5
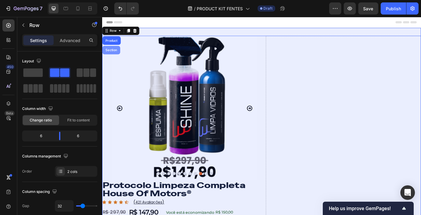
click at [111, 55] on div "Section" at bounding box center [112, 55] width 15 height 4
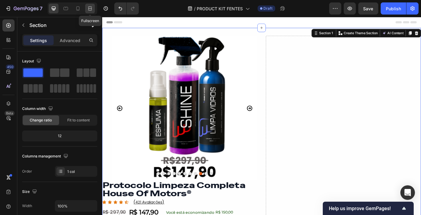
click at [91, 7] on icon at bounding box center [90, 6] width 4 height 1
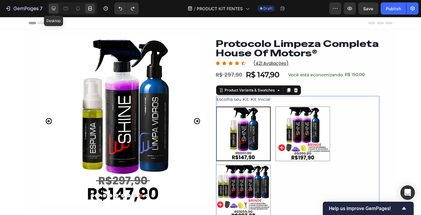
click at [56, 5] on icon at bounding box center [54, 8] width 6 height 6
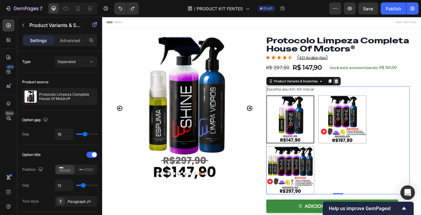
click at [369, 90] on div at bounding box center [368, 90] width 7 height 7
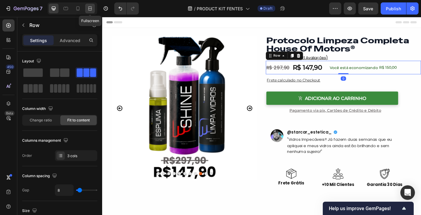
click at [87, 8] on icon at bounding box center [90, 8] width 6 height 6
